Goal: Information Seeking & Learning: Learn about a topic

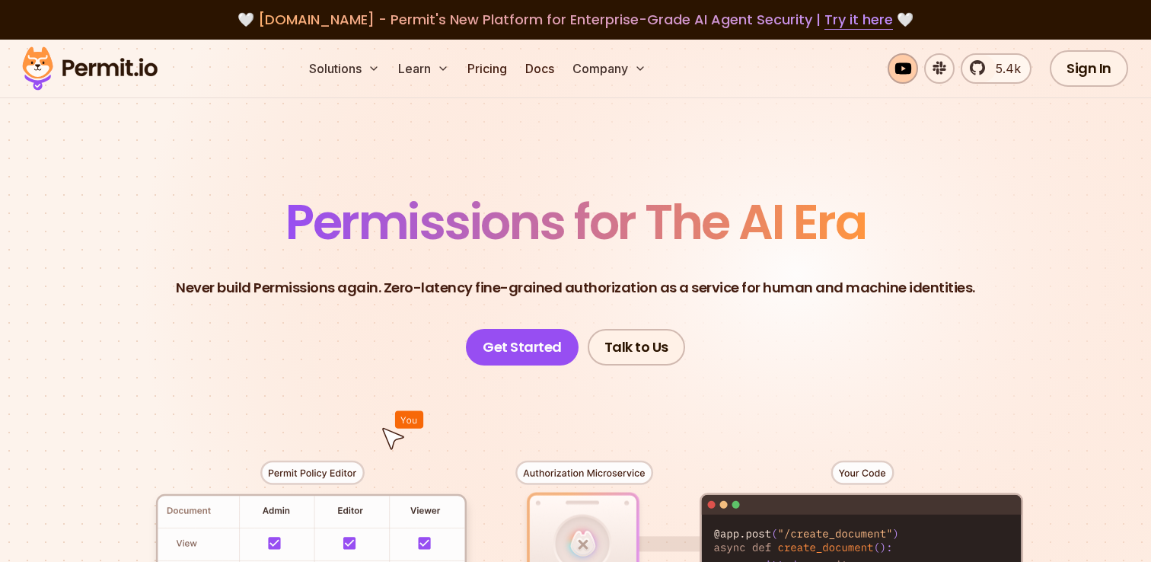
click at [911, 73] on link at bounding box center [903, 68] width 30 height 30
click at [552, 351] on link "Get Started" at bounding box center [522, 347] width 113 height 37
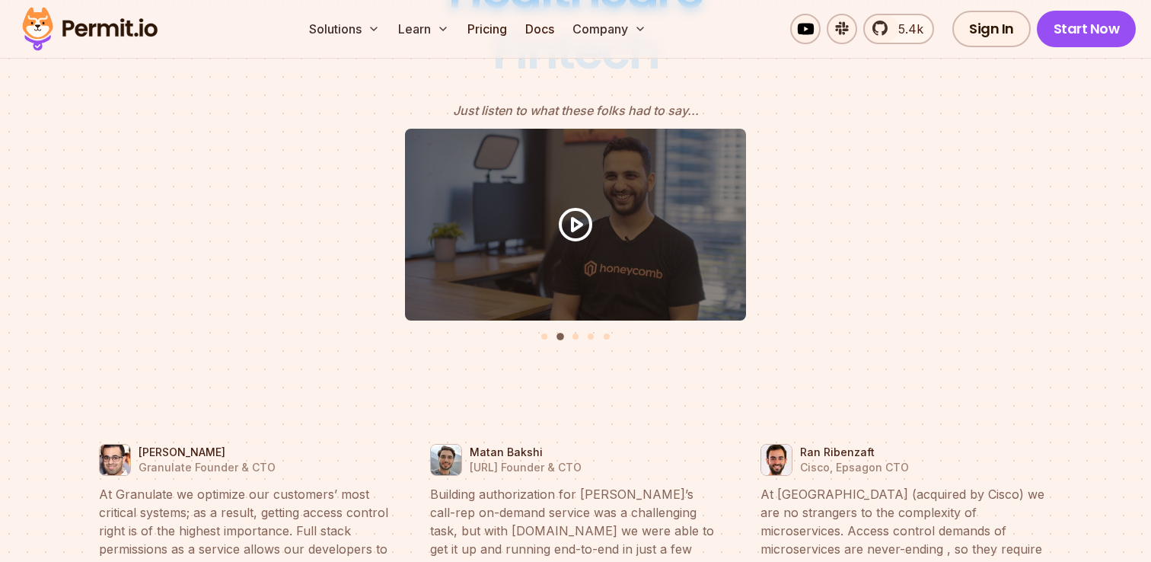
scroll to position [6770, 0]
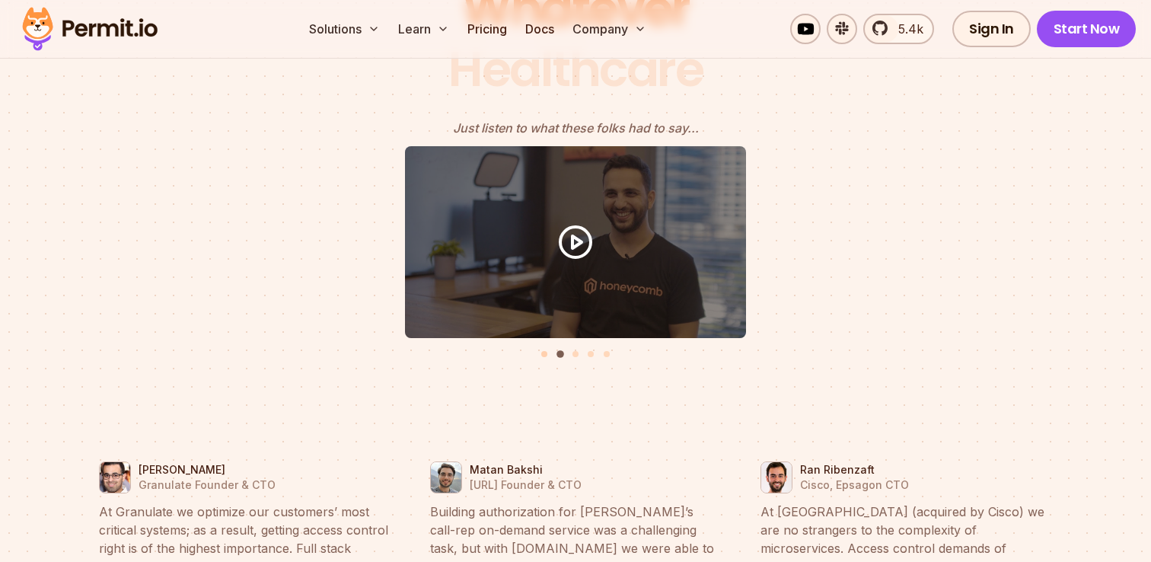
click at [544, 351] on button "Go to slide 1" at bounding box center [544, 354] width 6 height 6
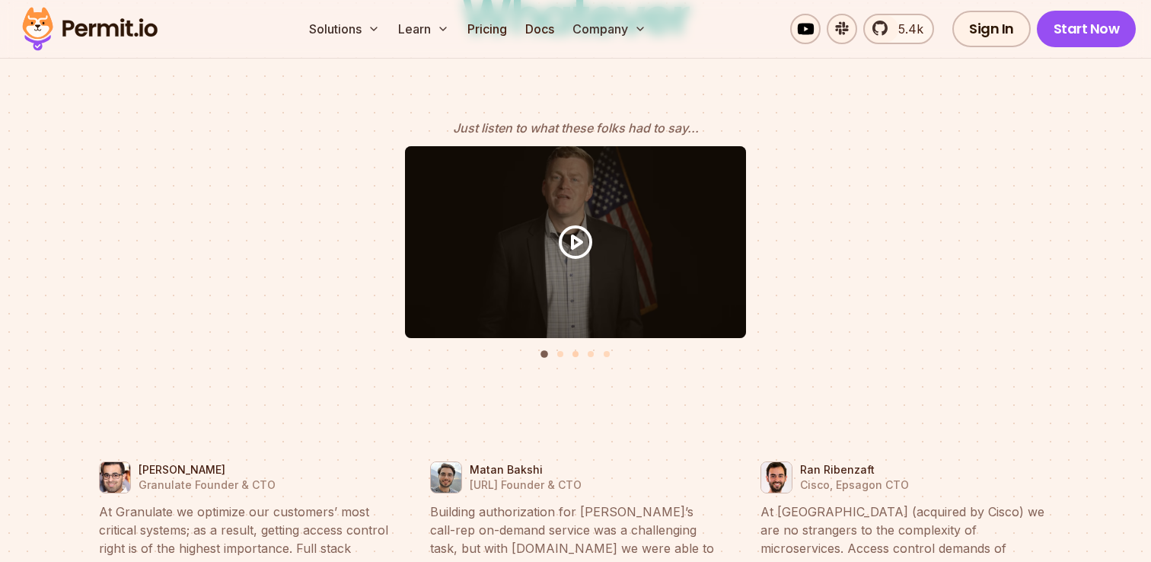
click at [575, 351] on button "Go to slide 3" at bounding box center [576, 354] width 6 height 6
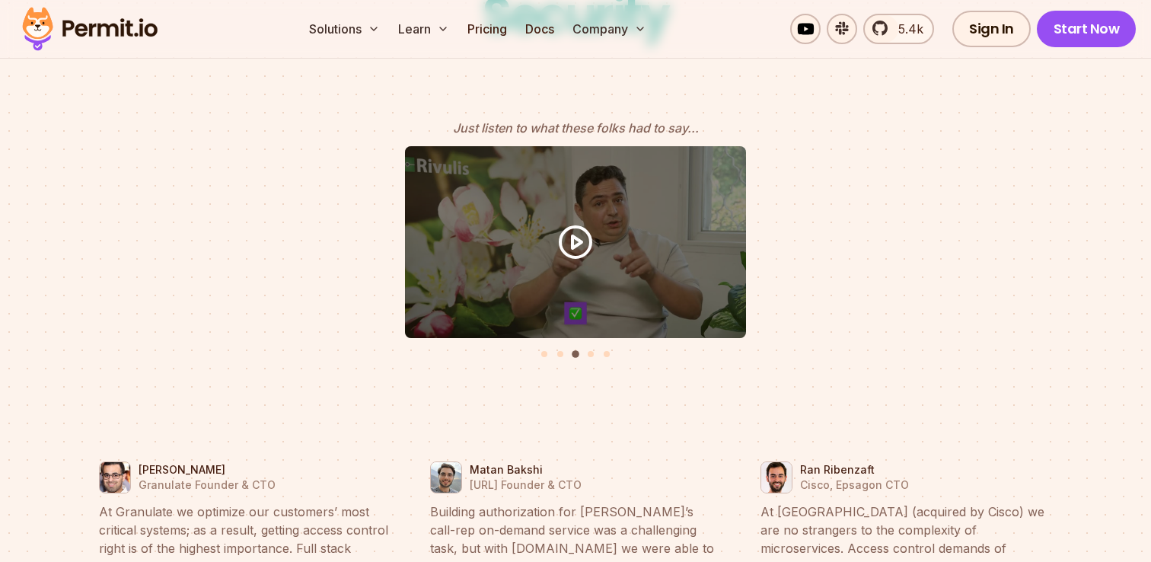
click at [586, 346] on li "Select a slide to show" at bounding box center [591, 352] width 11 height 13
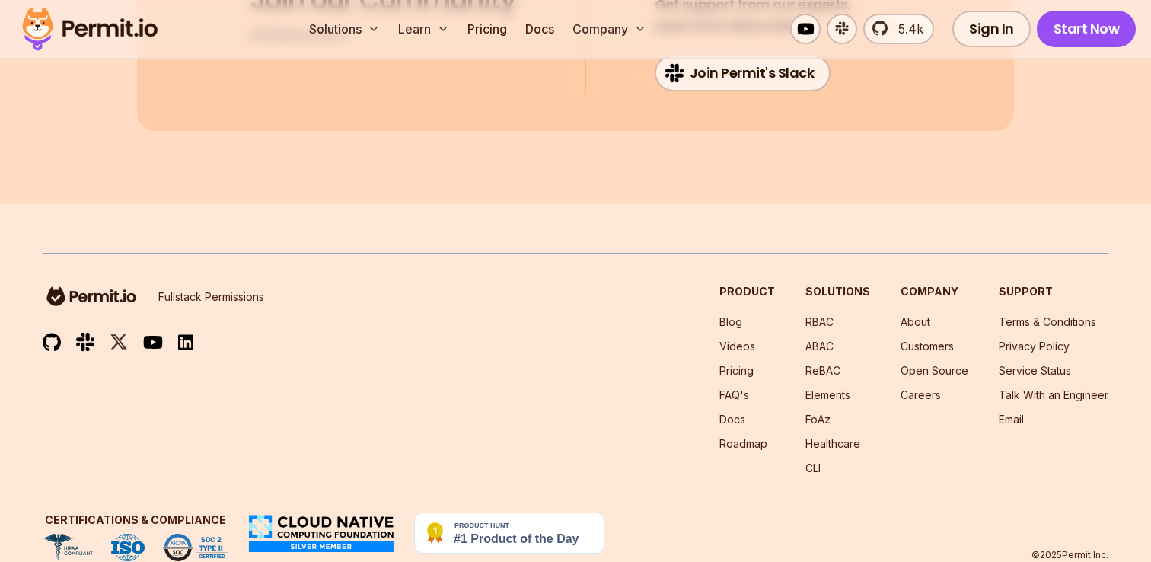
scroll to position [8288, 0]
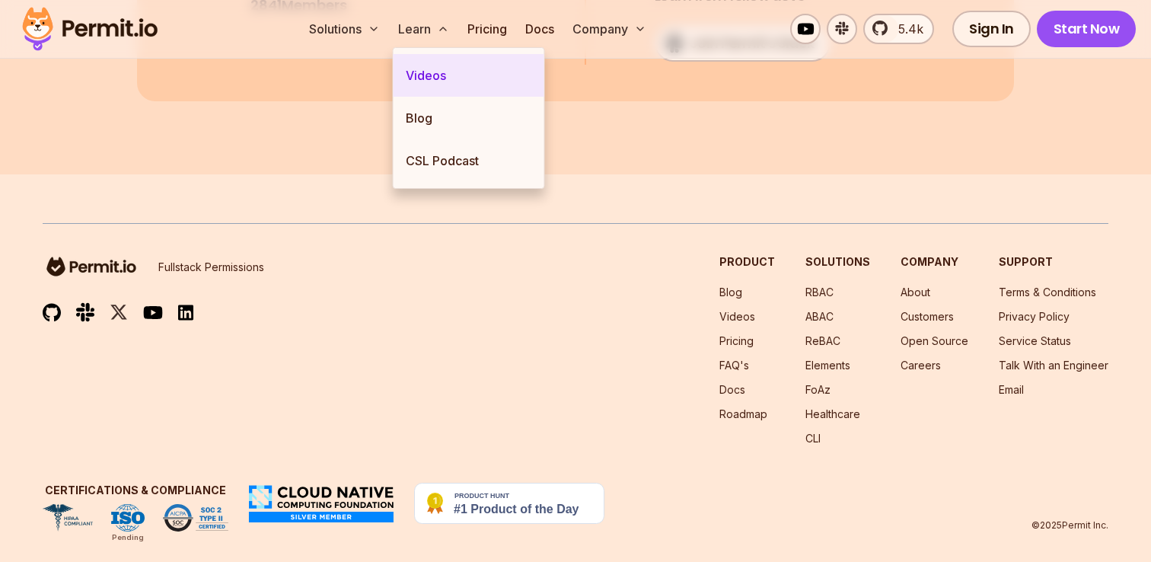
click at [435, 72] on link "Videos" at bounding box center [469, 75] width 151 height 43
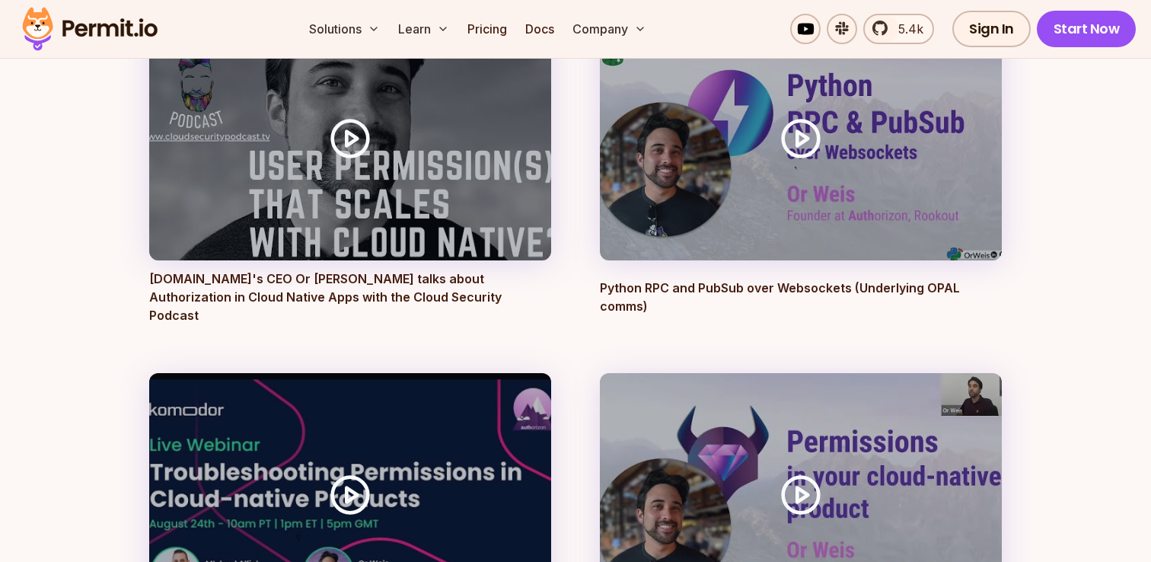
scroll to position [4968, 0]
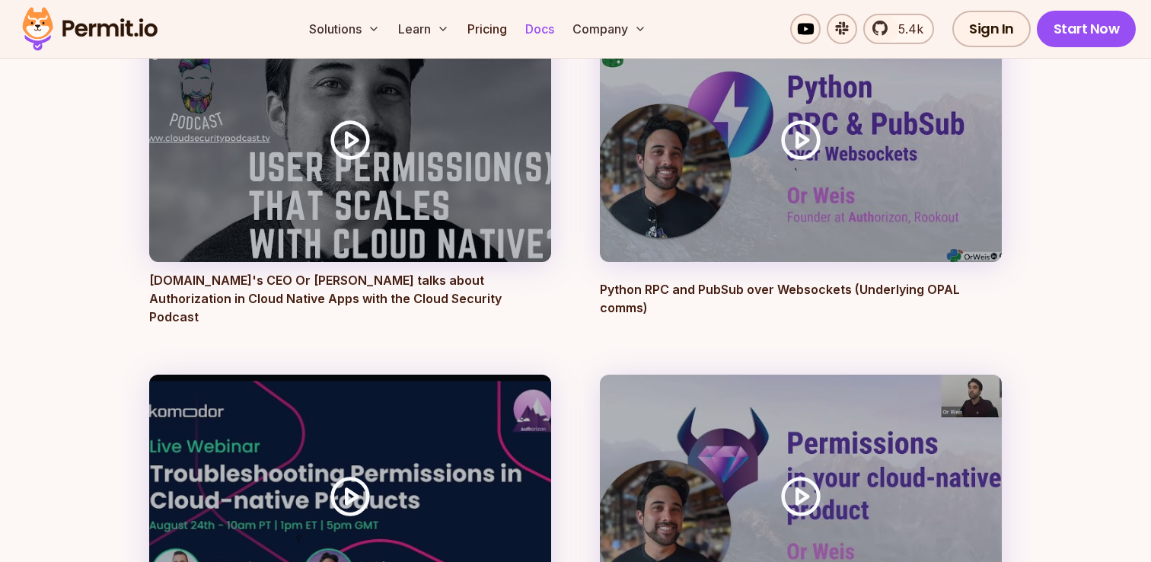
click at [548, 27] on link "Docs" at bounding box center [539, 29] width 41 height 30
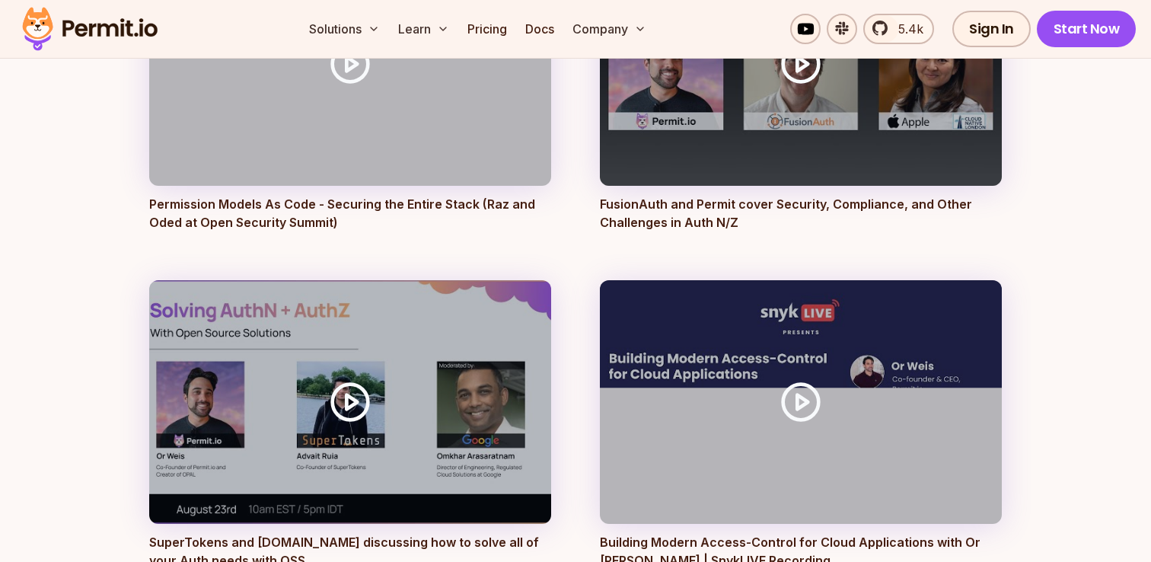
scroll to position [2813, 0]
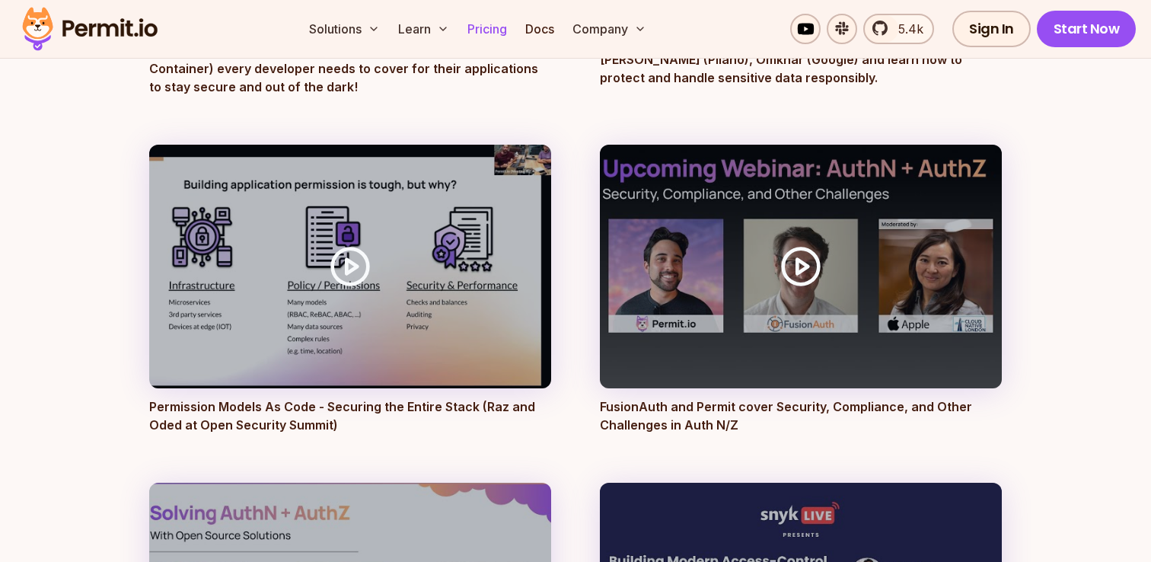
click at [501, 25] on link "Pricing" at bounding box center [487, 29] width 52 height 30
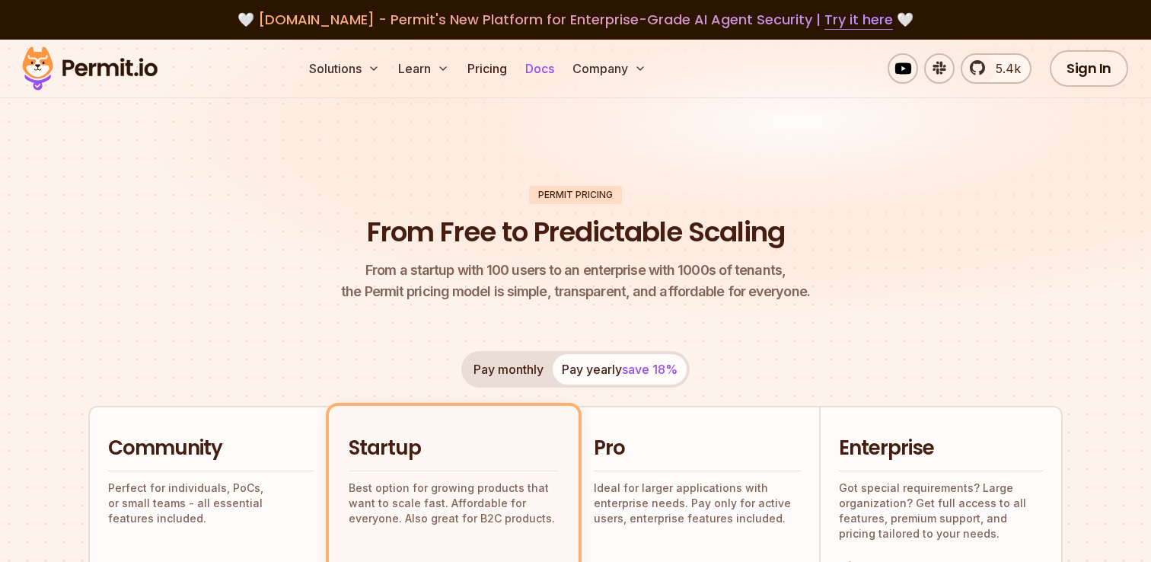
click at [541, 67] on link "Docs" at bounding box center [539, 68] width 41 height 30
click at [104, 73] on img at bounding box center [89, 69] width 149 height 52
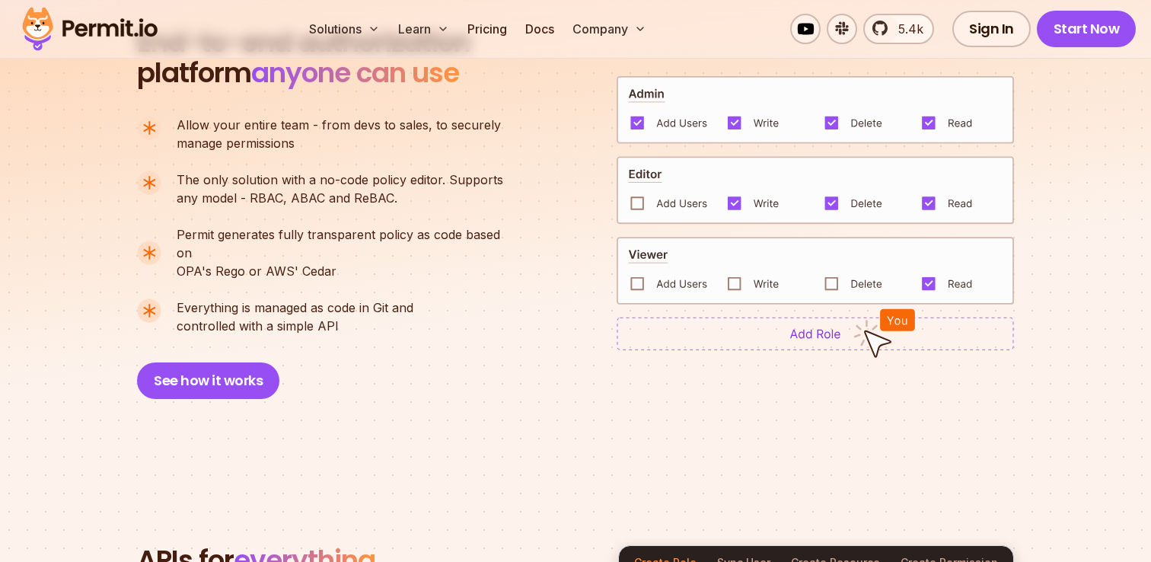
scroll to position [1097, 0]
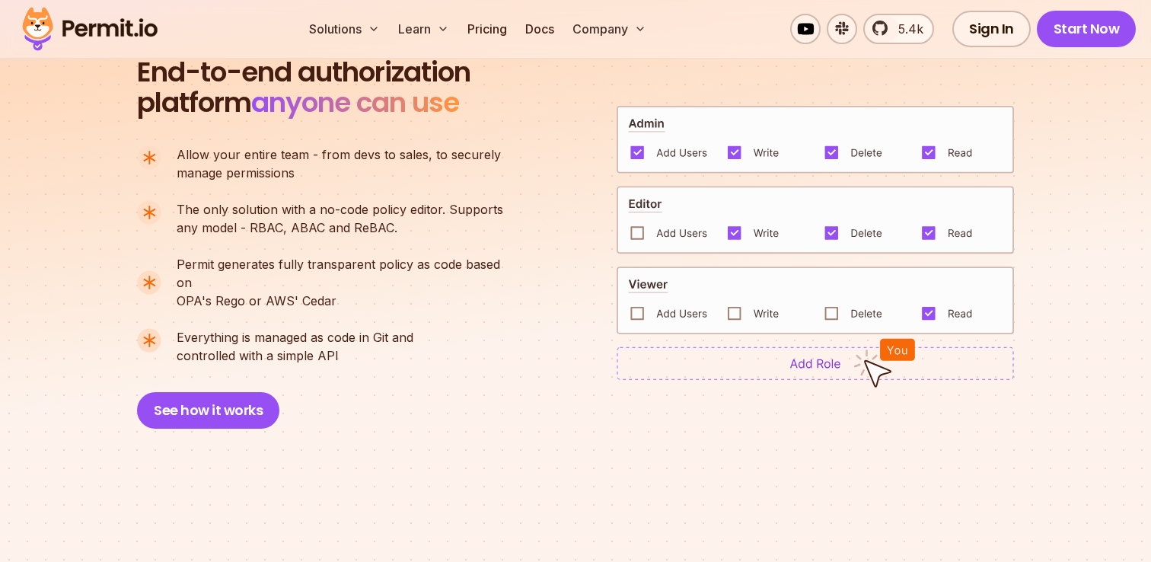
click at [824, 337] on div at bounding box center [815, 242] width 397 height 275
click at [809, 359] on img at bounding box center [815, 363] width 397 height 34
click at [244, 393] on button "See how it works" at bounding box center [208, 410] width 142 height 37
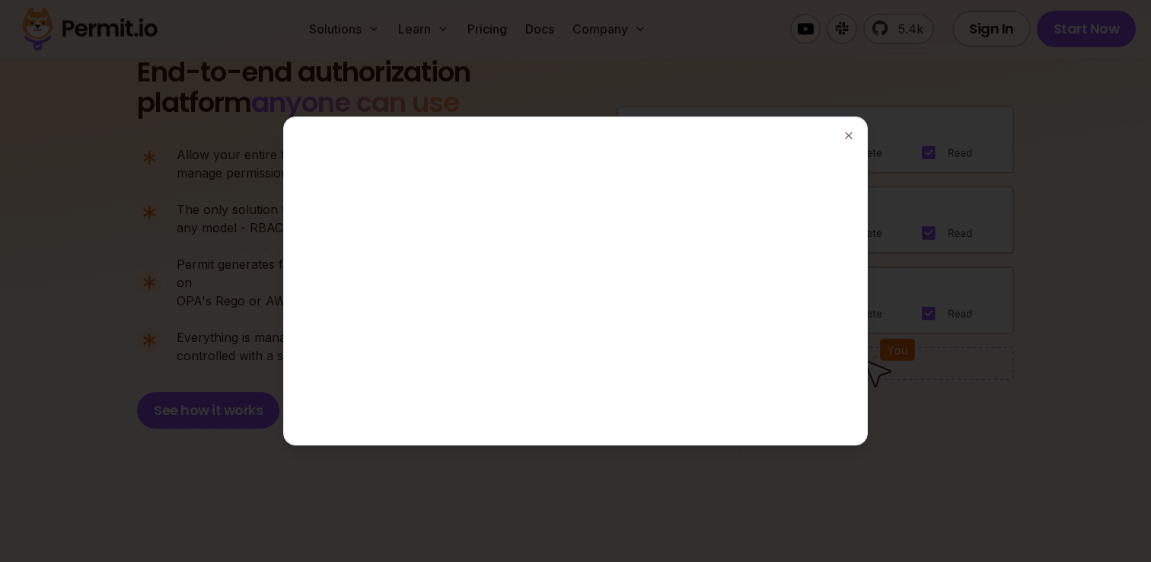
click at [1016, 262] on div at bounding box center [575, 281] width 1151 height 562
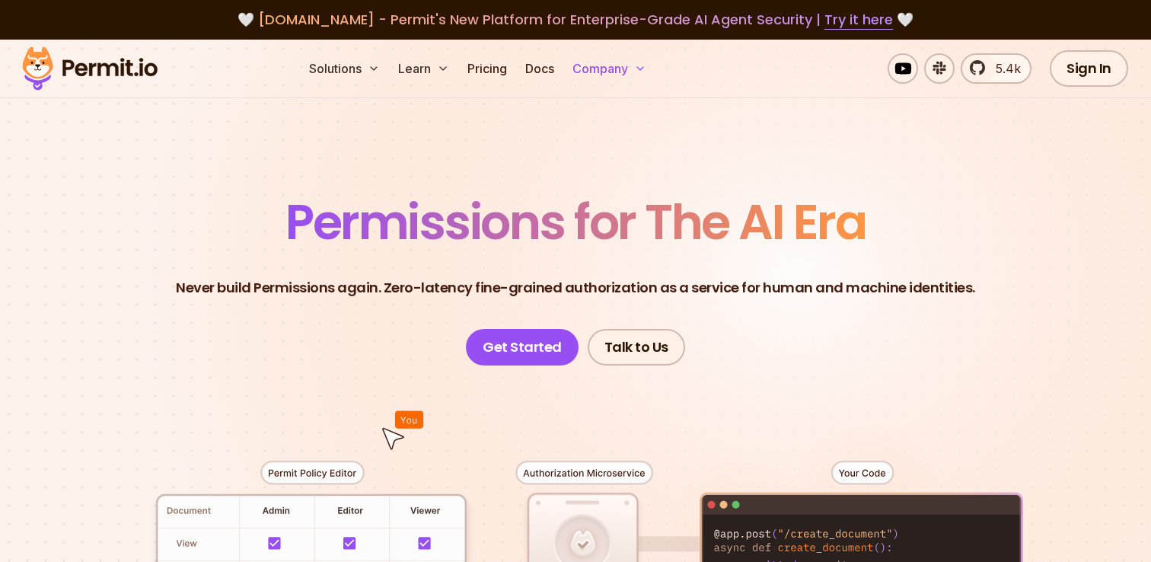
scroll to position [30, 0]
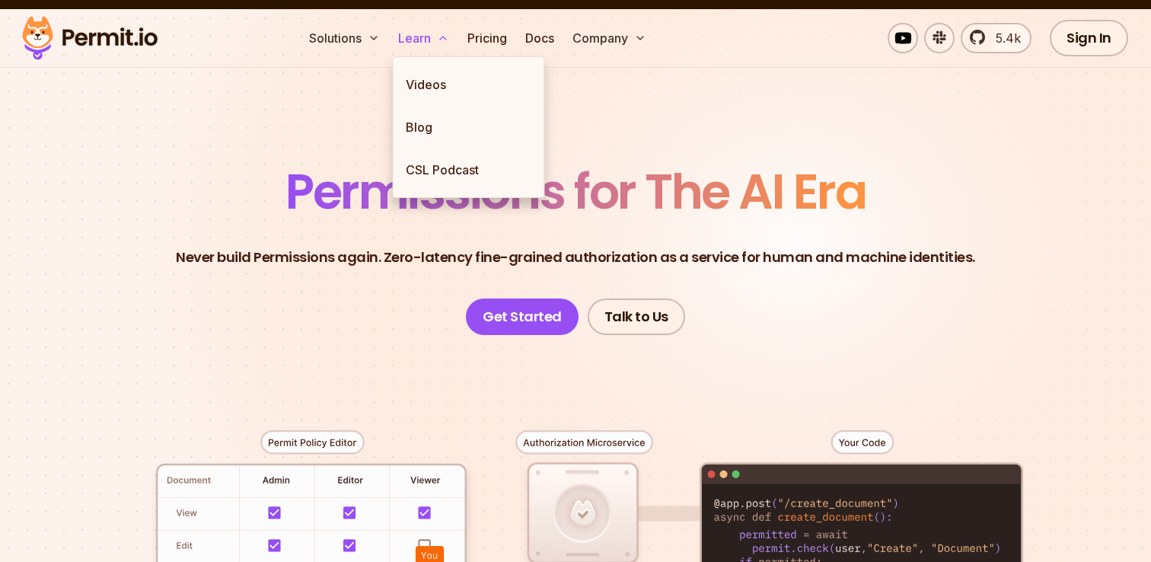
click at [439, 35] on icon at bounding box center [443, 38] width 12 height 12
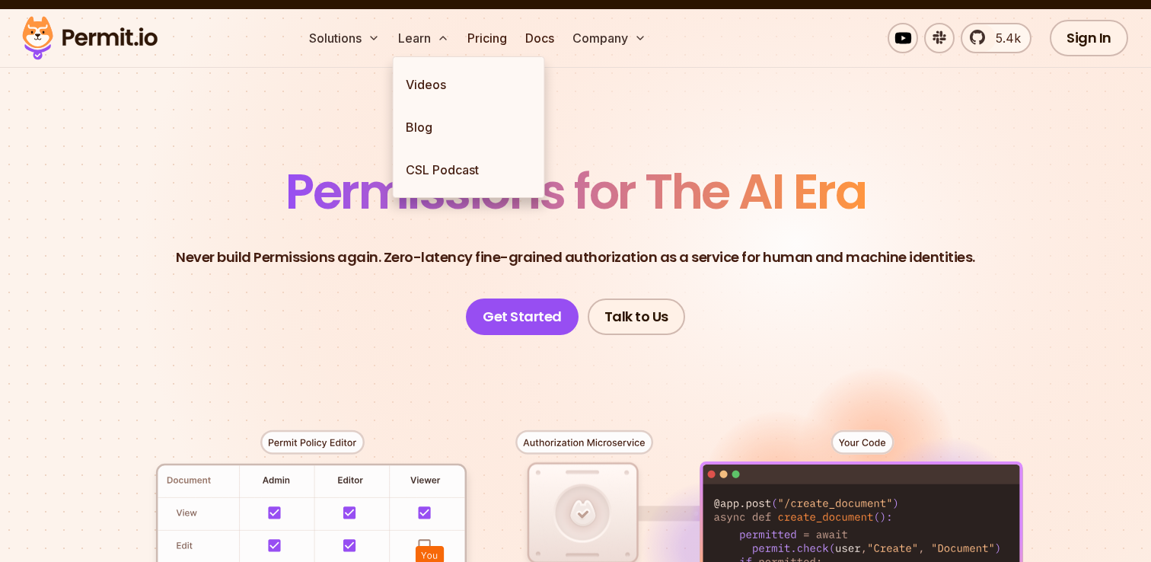
click at [209, 273] on header "Permissions for The AI Era Never build Permissions again. Zero-latency fine-gra…" at bounding box center [576, 252] width 1066 height 168
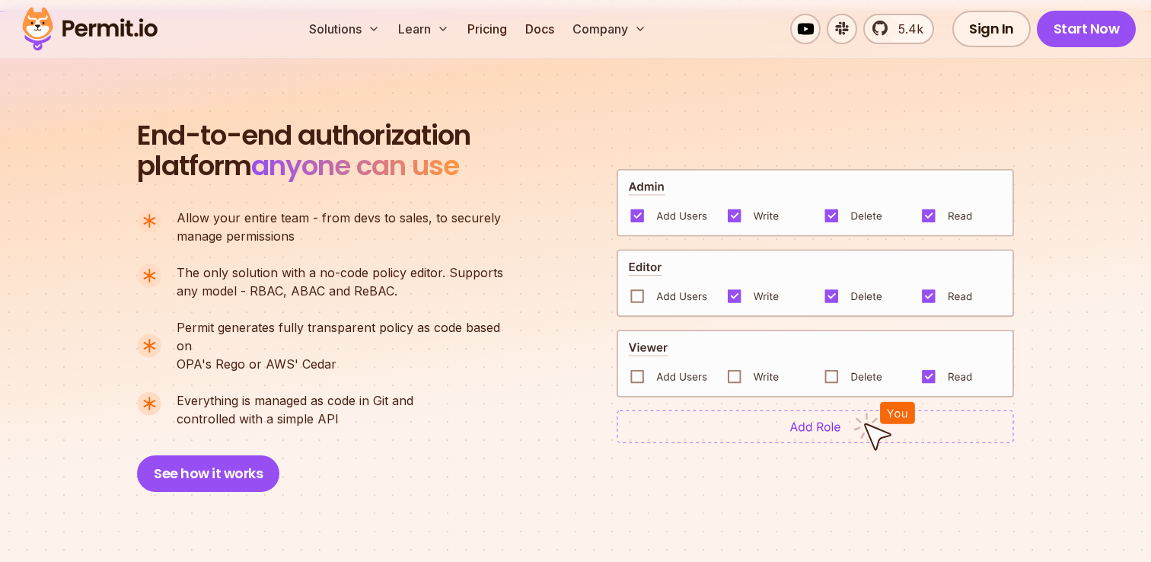
scroll to position [1040, 0]
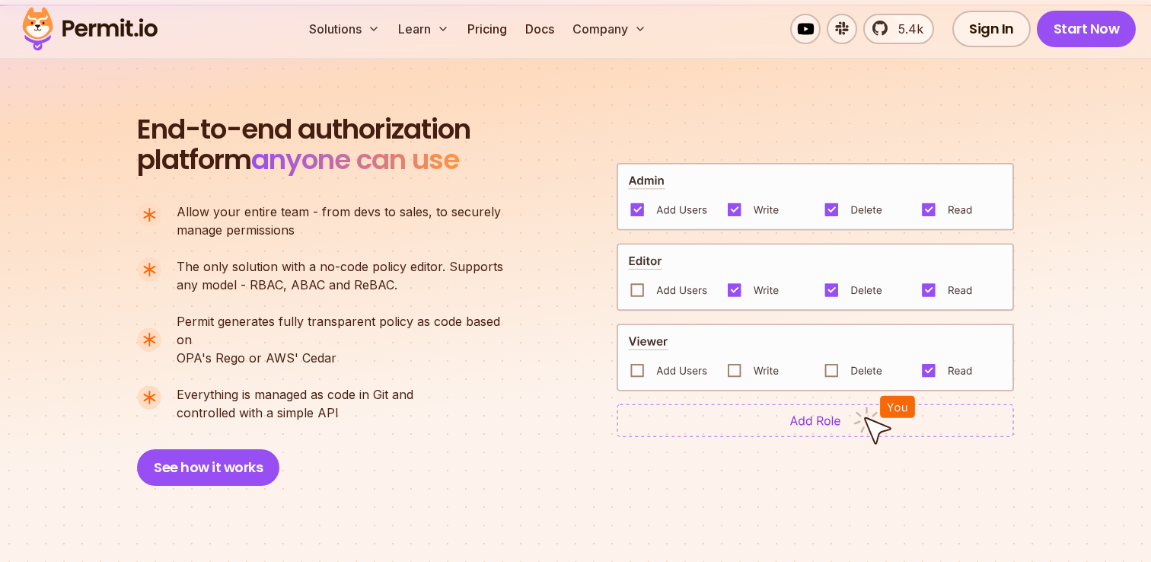
click at [732, 424] on img at bounding box center [815, 421] width 397 height 34
click at [749, 206] on img at bounding box center [815, 196] width 397 height 69
click at [643, 324] on img at bounding box center [815, 358] width 397 height 68
click at [247, 450] on button "See how it works" at bounding box center [208, 467] width 142 height 37
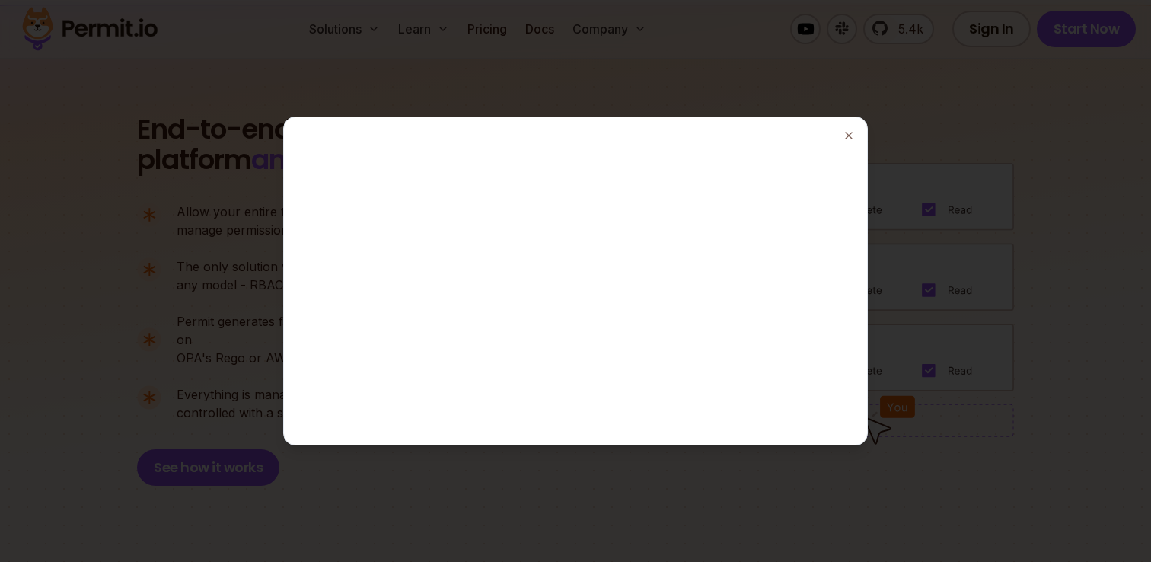
click at [940, 464] on div at bounding box center [575, 281] width 1151 height 562
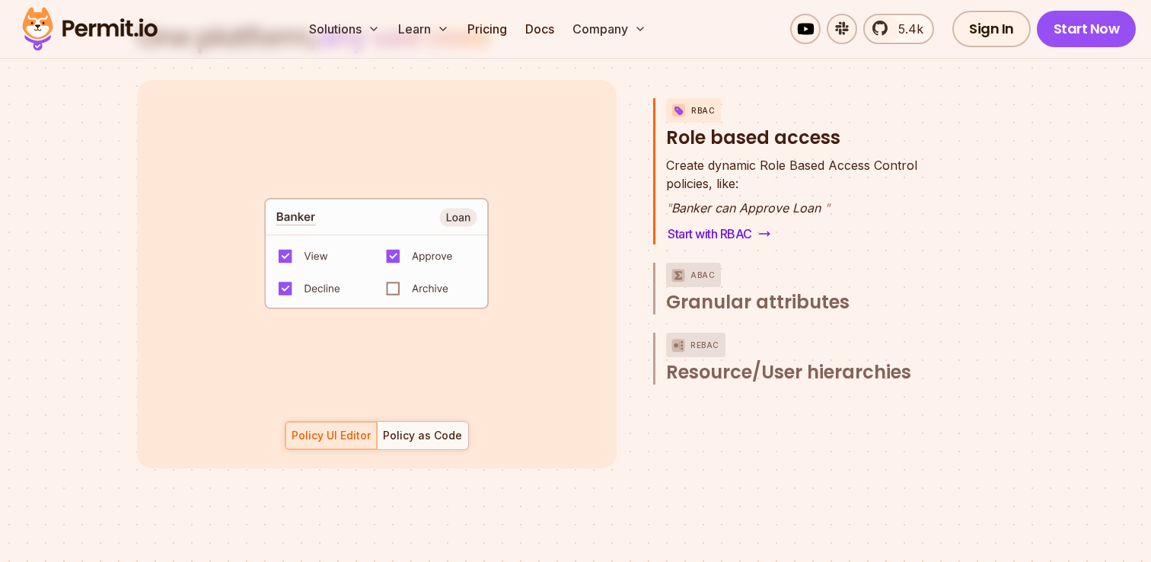
scroll to position [2248, 0]
click at [423, 427] on div at bounding box center [422, 434] width 91 height 27
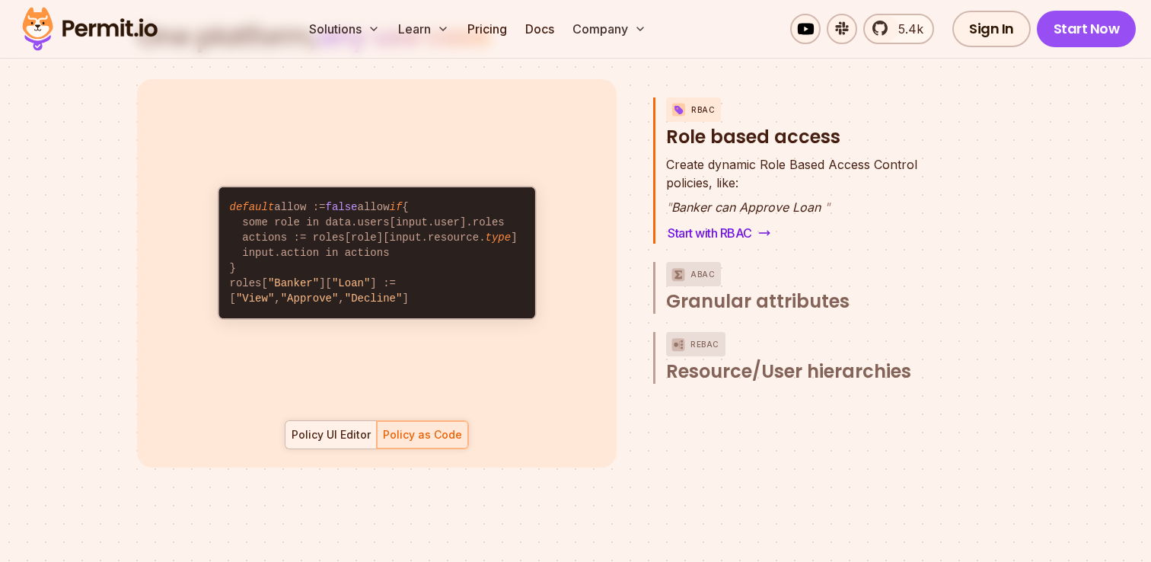
click at [352, 427] on div "Policy UI Editor" at bounding box center [331, 434] width 79 height 15
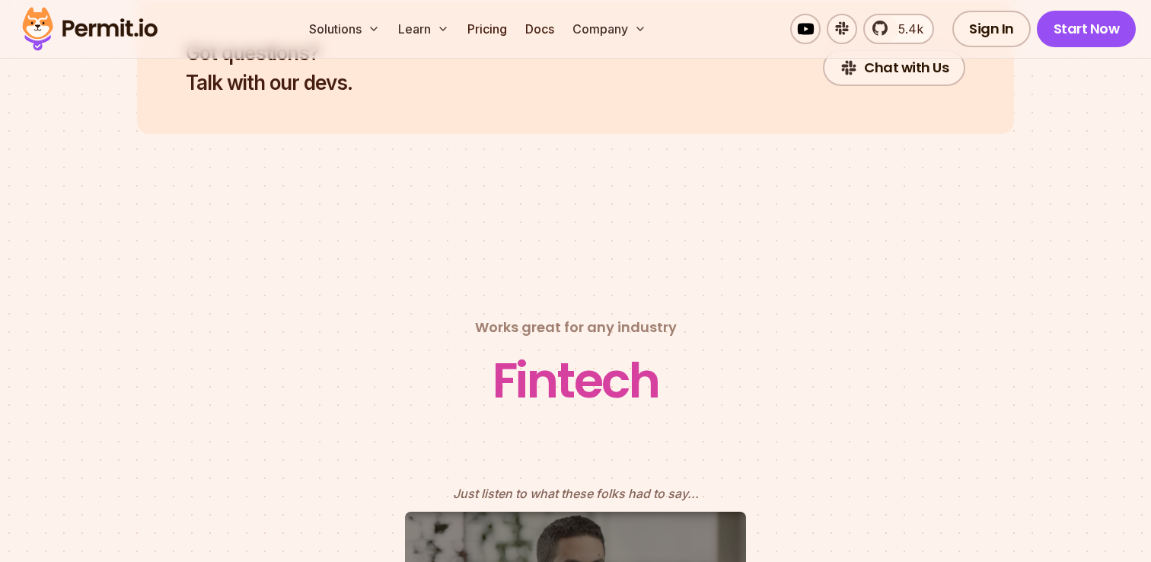
scroll to position [6493, 0]
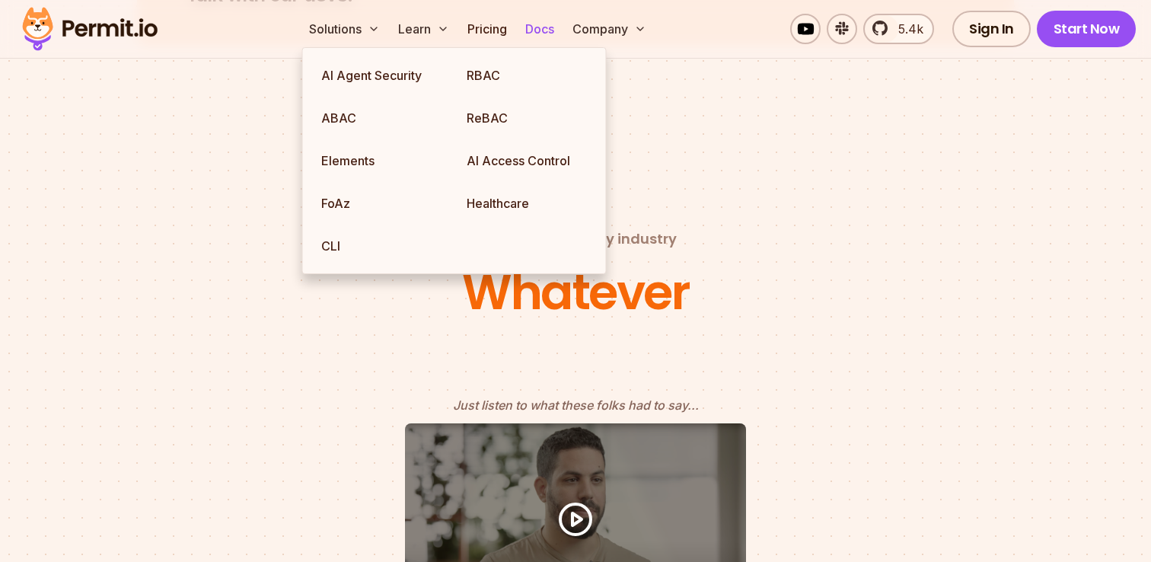
click at [541, 23] on link "Docs" at bounding box center [539, 29] width 41 height 30
